Goal: Information Seeking & Learning: Learn about a topic

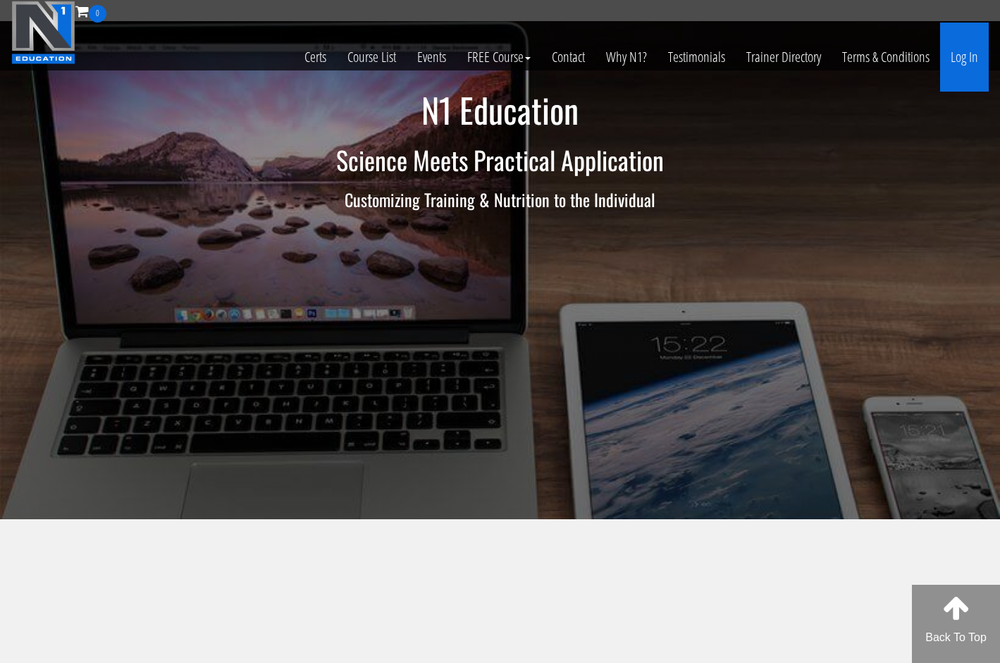
click at [966, 63] on link "Log In" at bounding box center [964, 57] width 49 height 69
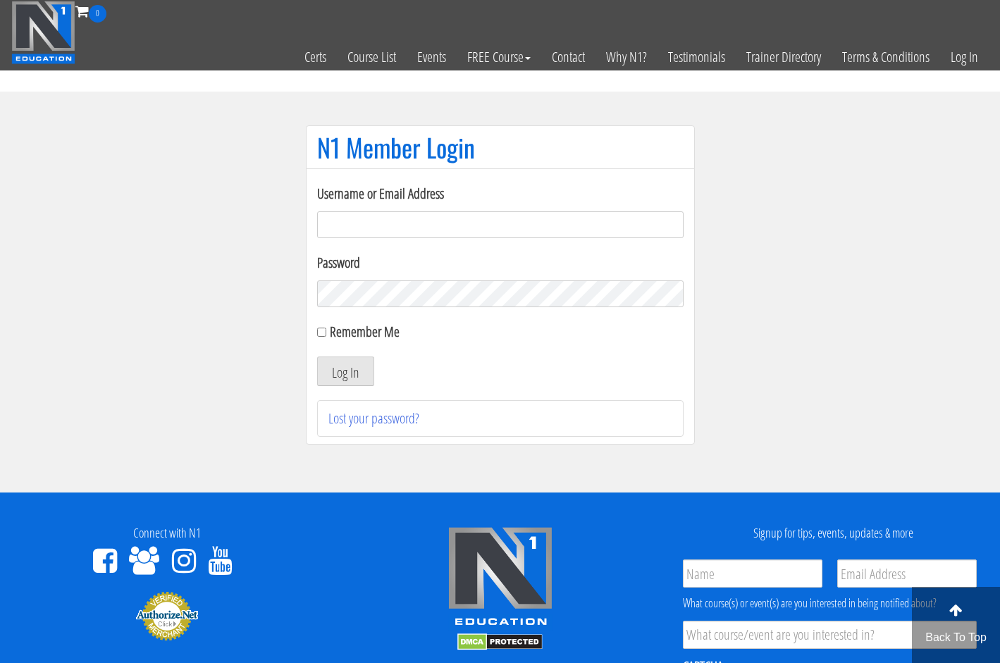
click at [403, 228] on input "Username or Email Address" at bounding box center [500, 224] width 367 height 27
type input "https://share.1password.com/s#gZRRaTlqBtSZ9BTI5DEq00T16dqkJE12DNirKTvsepc"
paste input "syau2872@gmail.com"
type input "syau2872@gmail.com"
click at [367, 335] on label "Remember Me" at bounding box center [365, 331] width 70 height 19
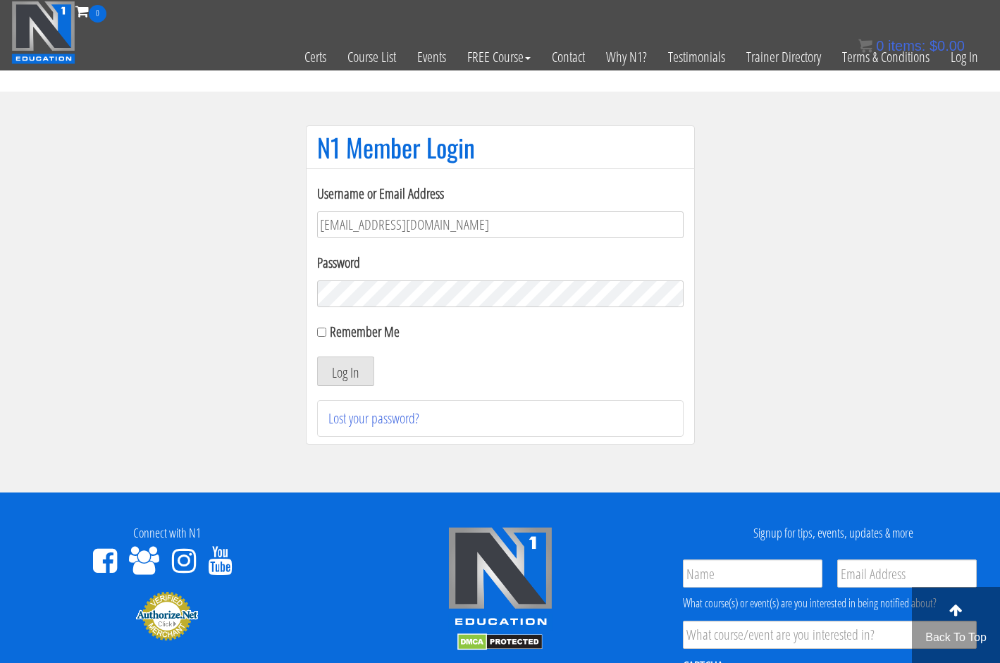
click at [326, 335] on input "Remember Me" at bounding box center [321, 332] width 9 height 9
checkbox input "true"
click at [352, 363] on button "Log In" at bounding box center [345, 372] width 57 height 30
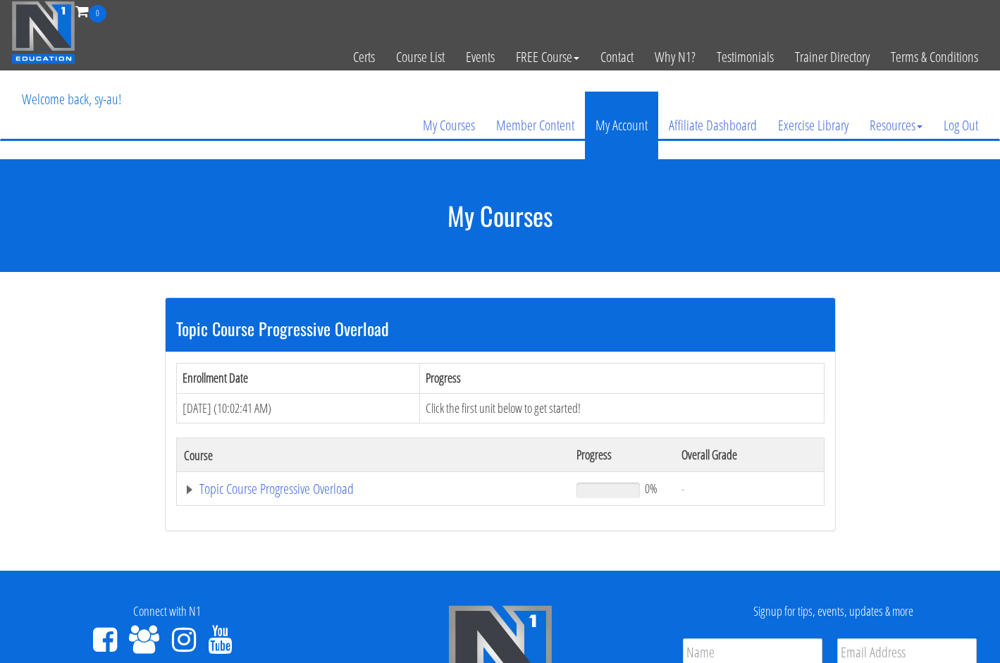
click at [597, 113] on link "My Account" at bounding box center [621, 126] width 73 height 68
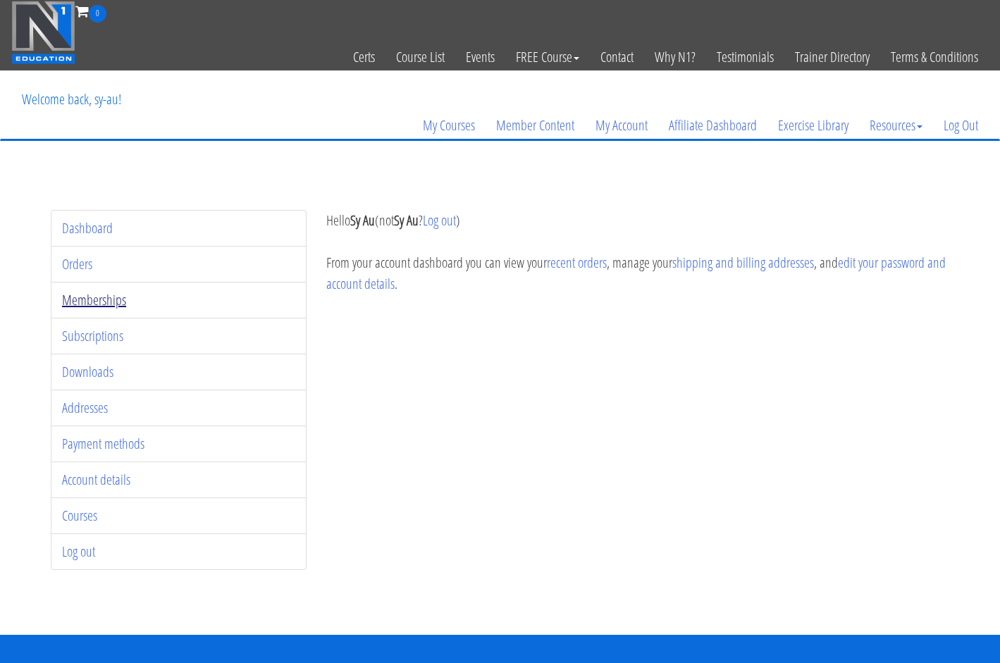
click at [98, 295] on link "Memberships" at bounding box center [94, 299] width 64 height 19
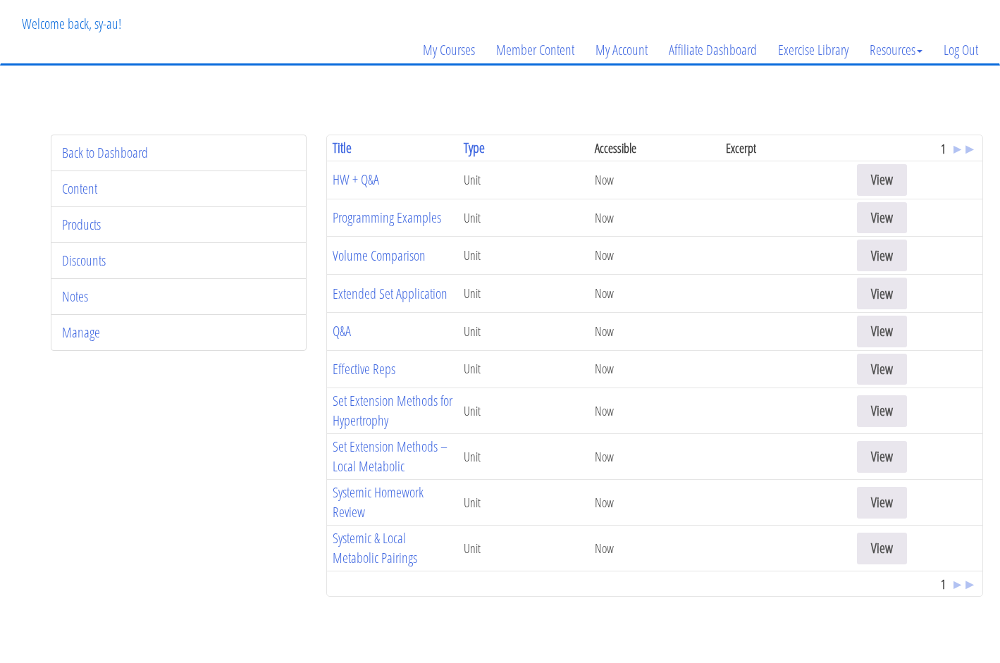
scroll to position [77, 0]
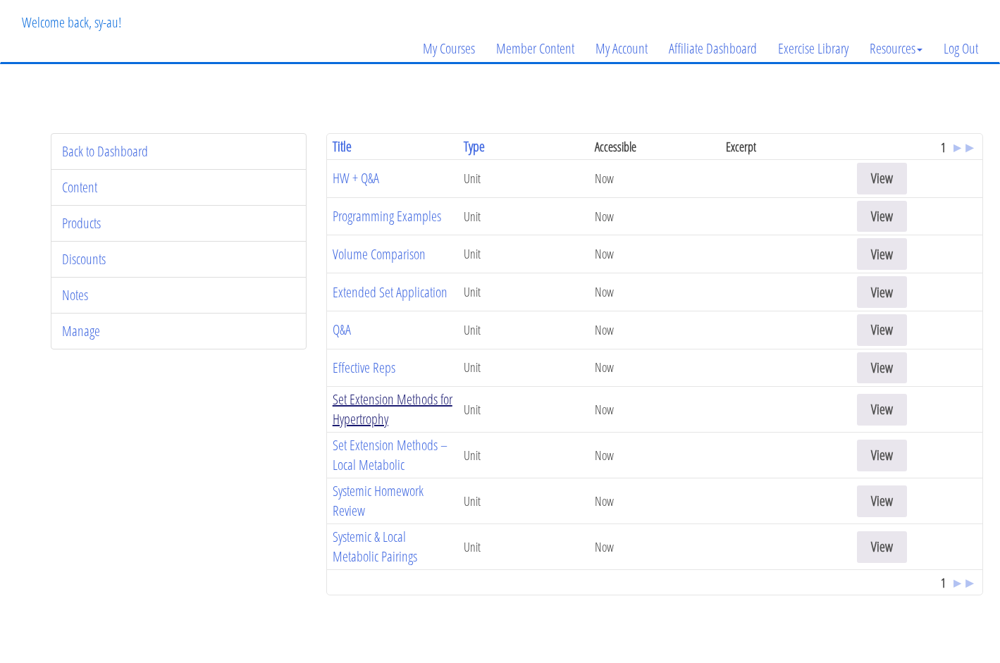
click at [375, 409] on link "Set Extension Methods for Hypertrophy" at bounding box center [393, 409] width 120 height 39
